Goal: Obtain resource: Download file/media

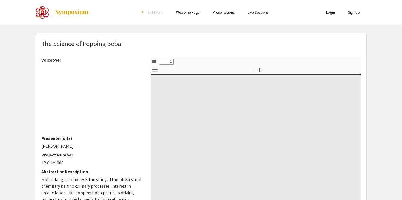
select select "custom"
type input "0"
select select "custom"
type input "0"
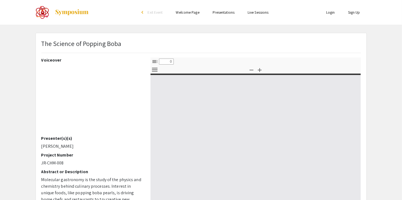
select select "custom"
